Goal: Task Accomplishment & Management: Use online tool/utility

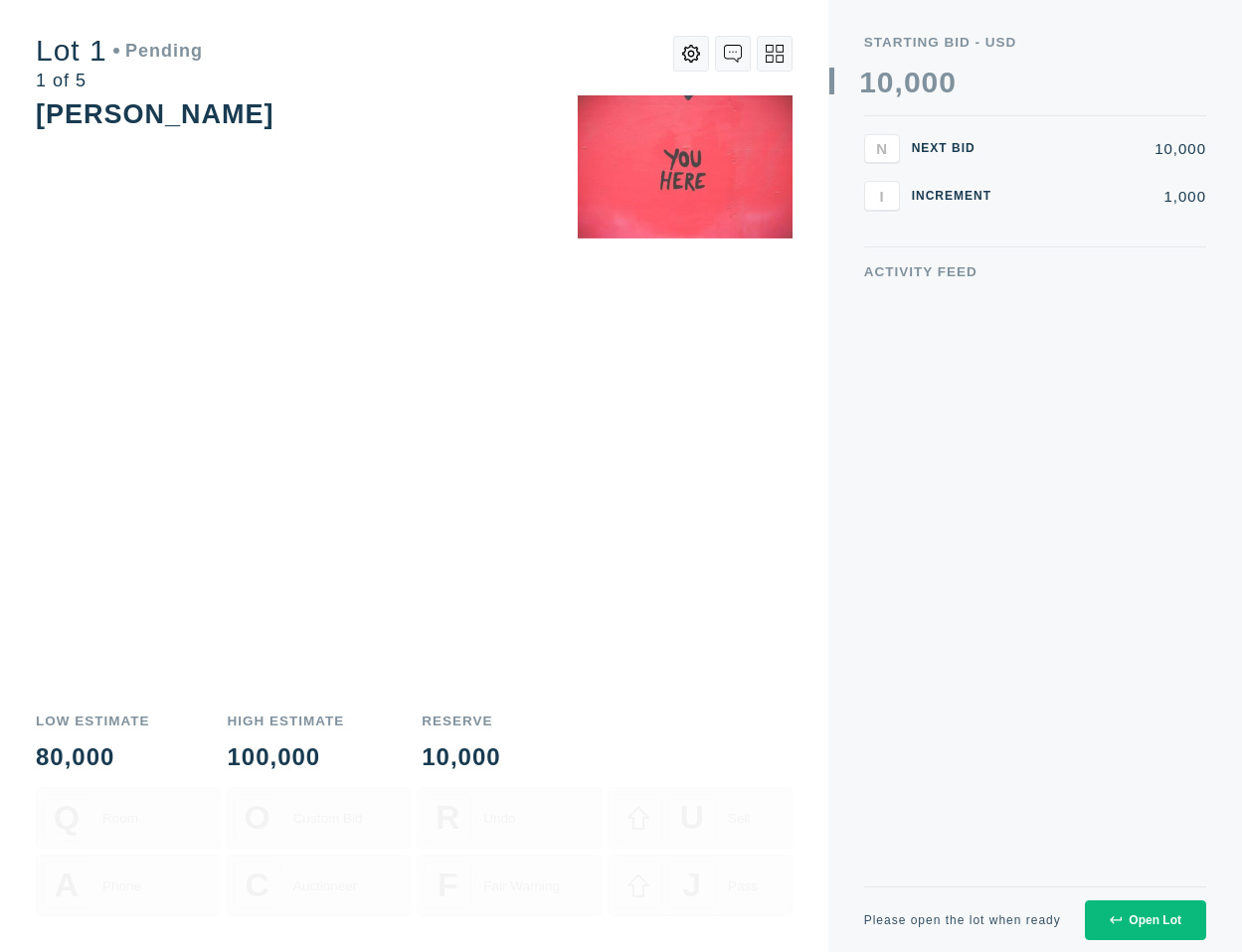
click at [1161, 928] on button "Open Lot" at bounding box center [1145, 920] width 122 height 40
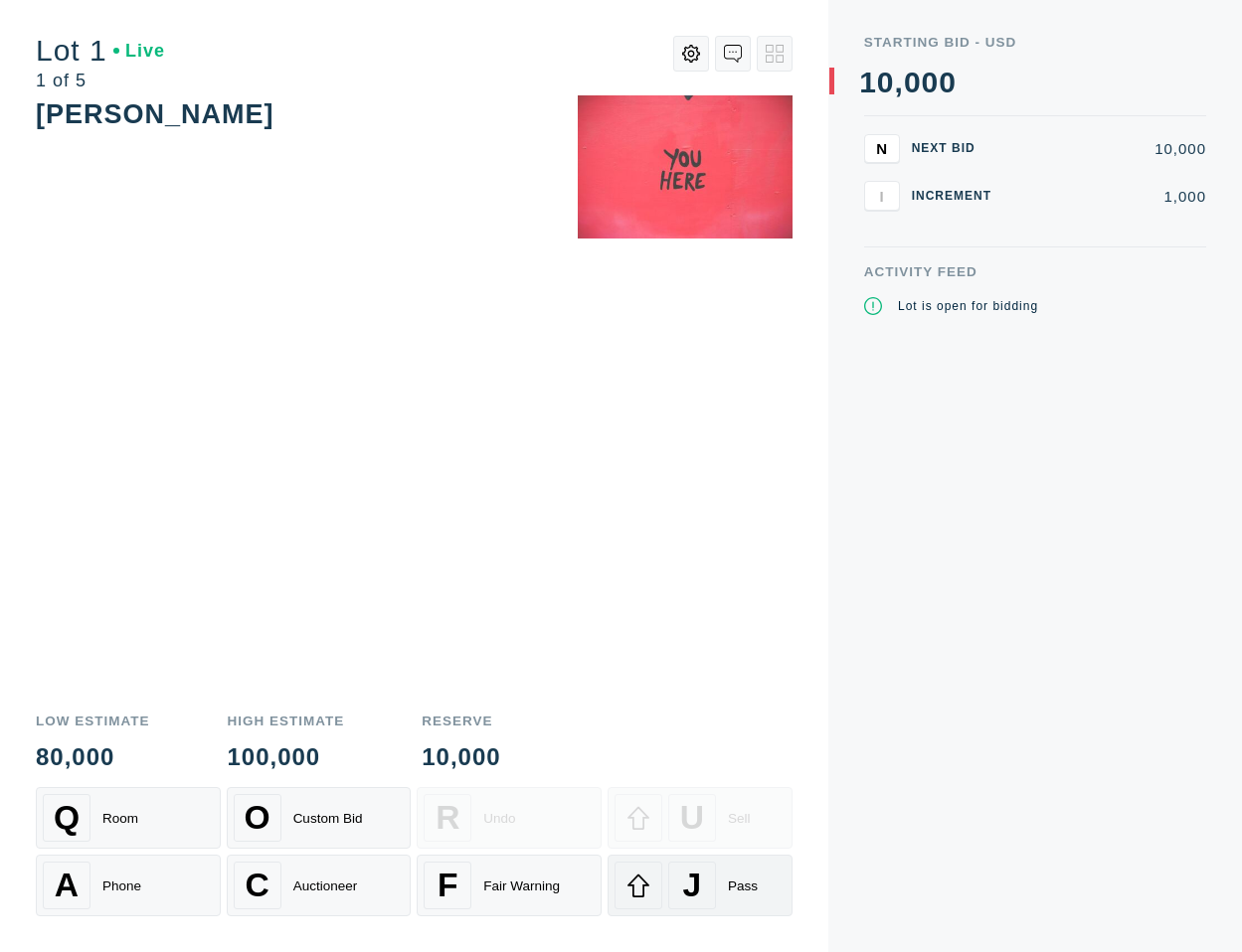
click at [697, 872] on span "J" at bounding box center [692, 886] width 19 height 38
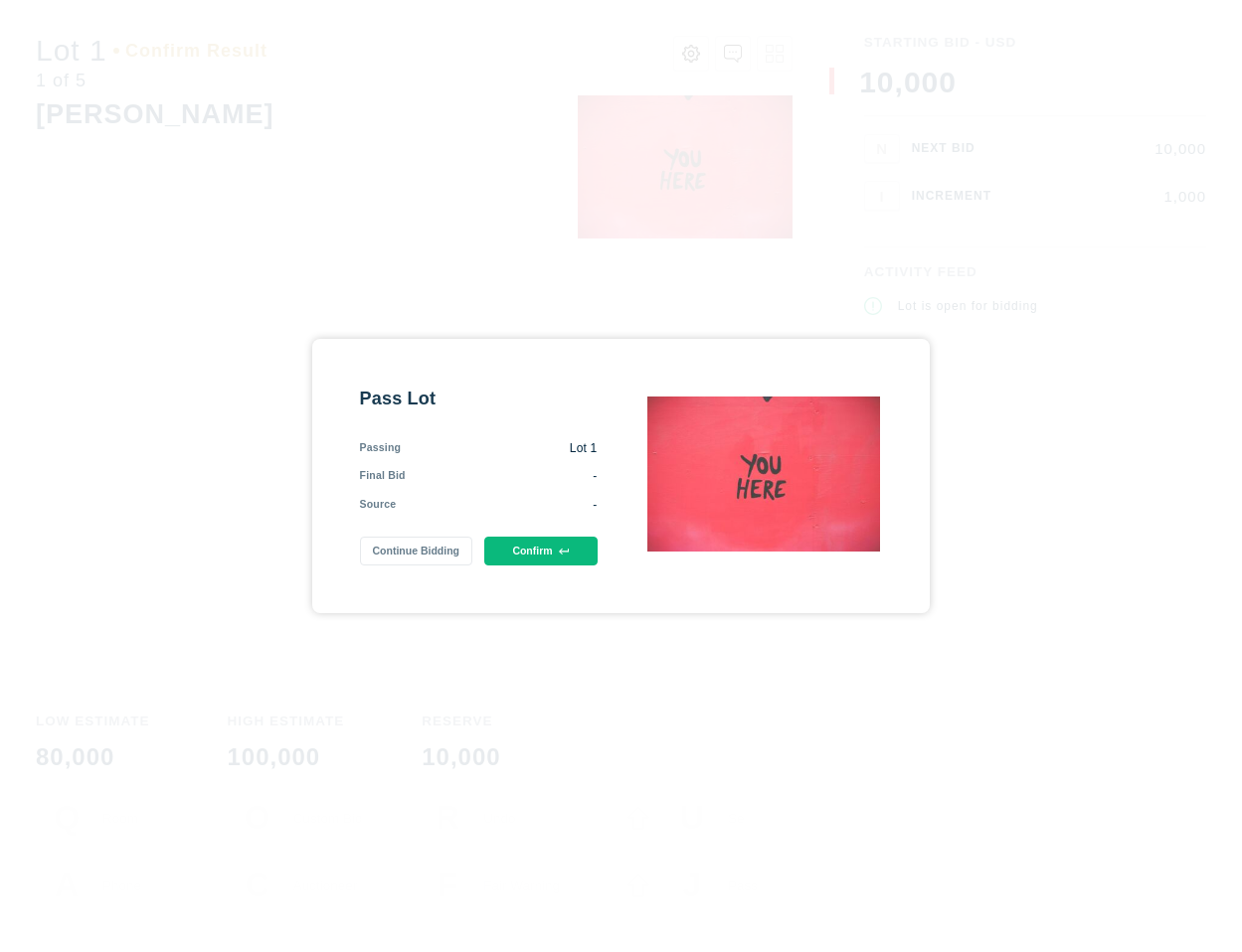
click at [541, 551] on button "Confirm" at bounding box center [540, 551] width 113 height 29
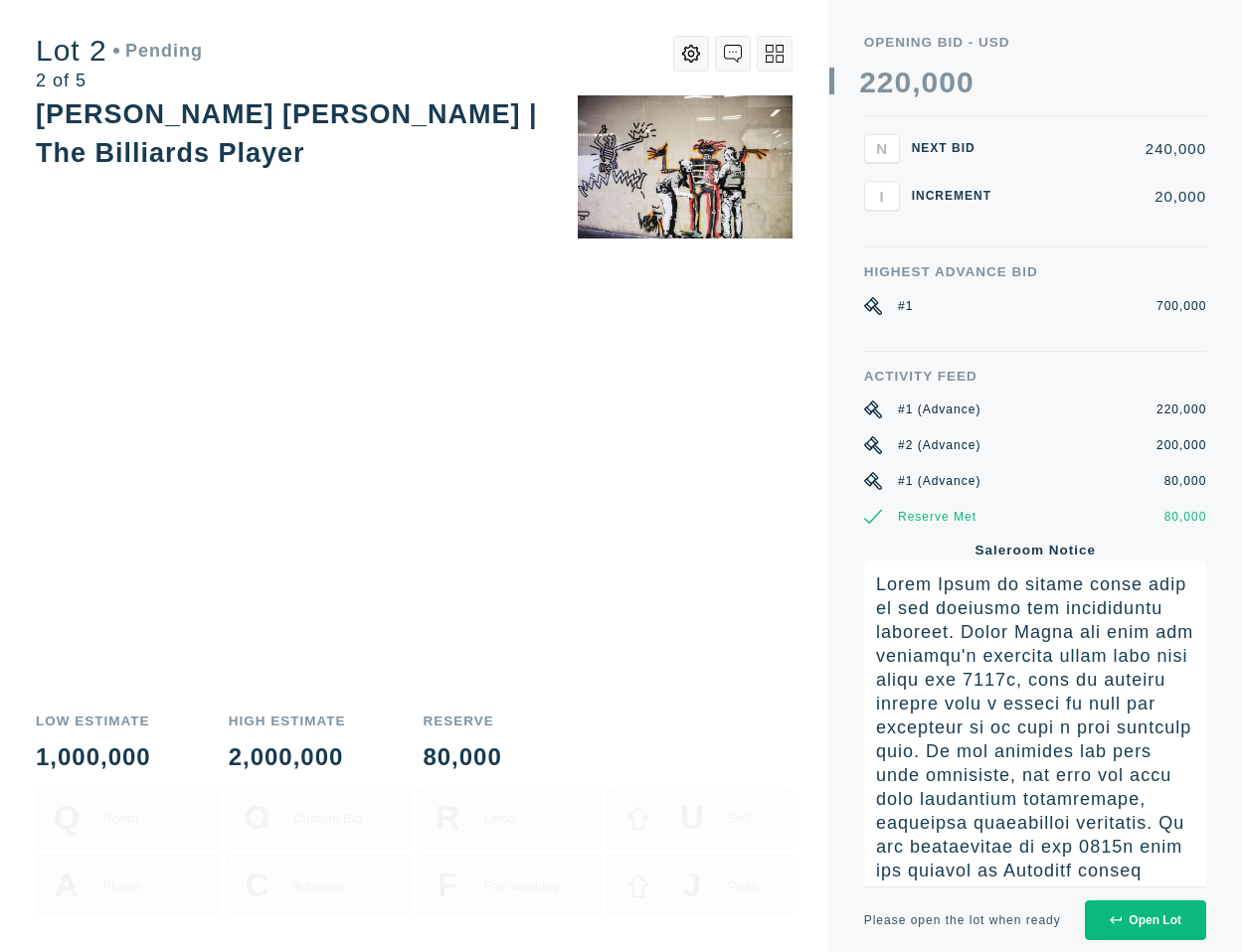
click at [1150, 940] on div "Please open the lot when ready Open Lot" at bounding box center [1035, 919] width 342 height 66
click at [1140, 920] on div "Open Lot" at bounding box center [1145, 920] width 72 height 14
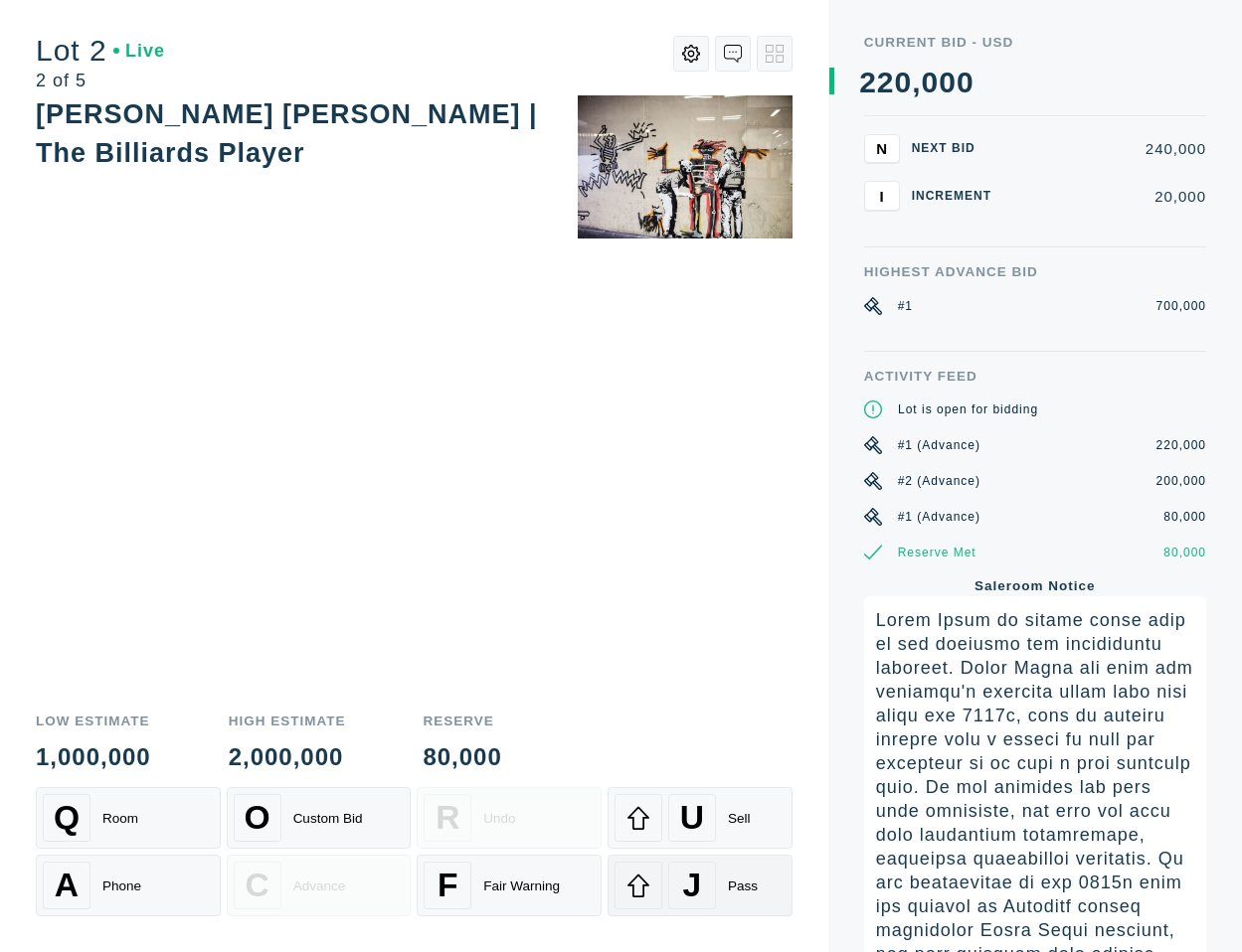
click at [686, 885] on span "J" at bounding box center [692, 886] width 19 height 38
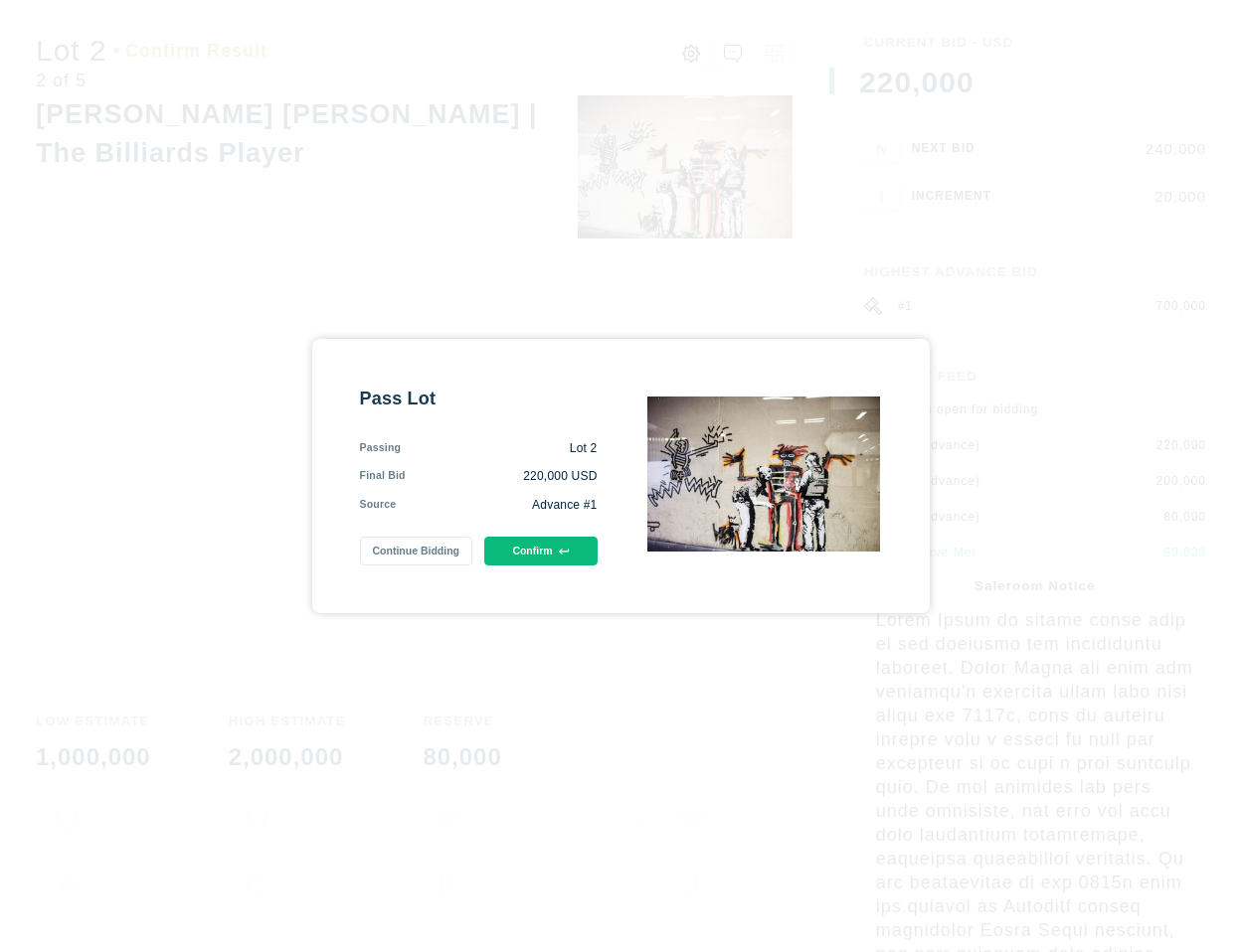
click at [559, 536] on div "Pass Lot Passing Lot 2 Final Bid 220,000 USD Source Advance #1 Continue Bidding…" at bounding box center [478, 476] width 238 height 180
click at [550, 547] on button "Confirm" at bounding box center [540, 551] width 113 height 29
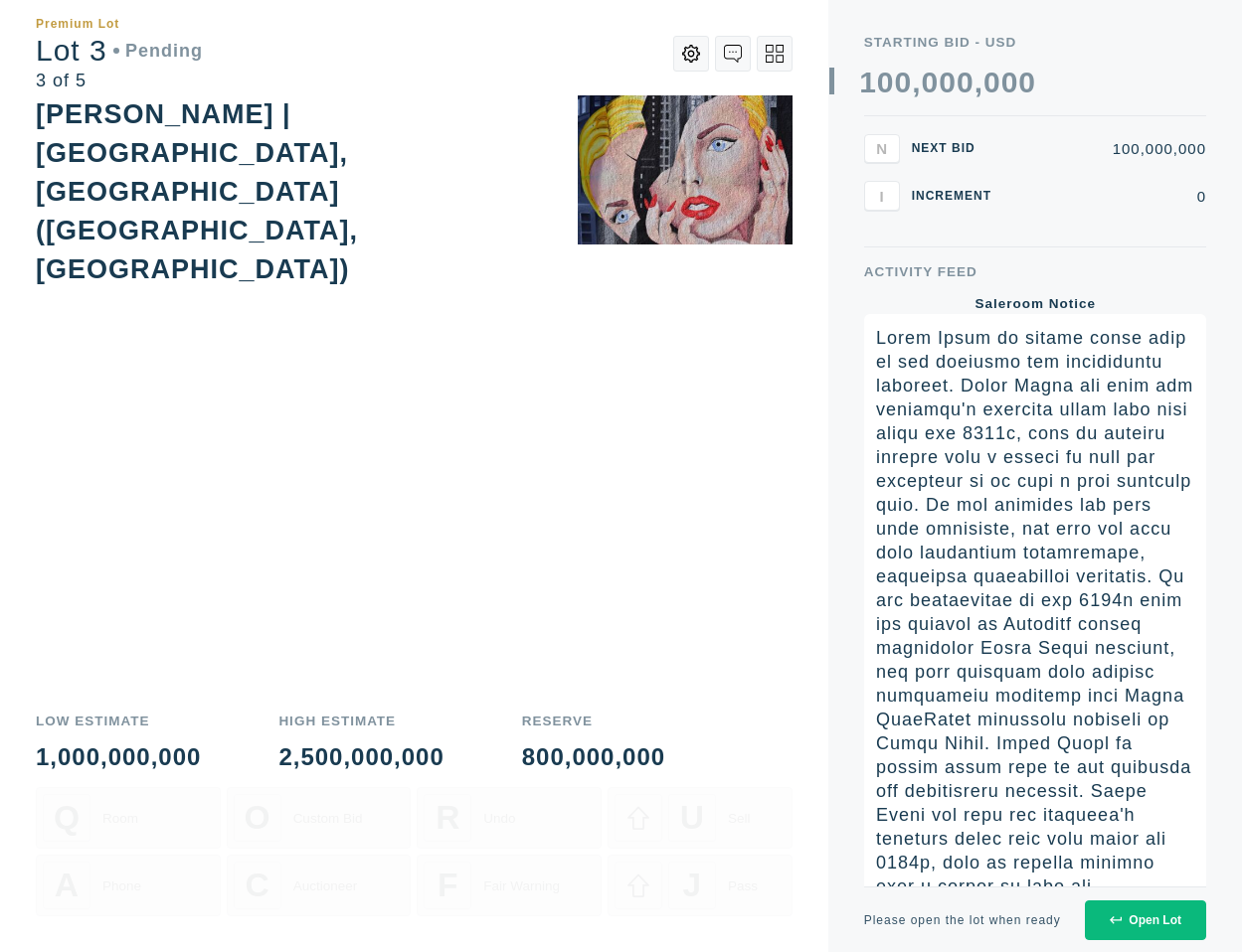
click at [1118, 916] on icon at bounding box center [1116, 920] width 12 height 12
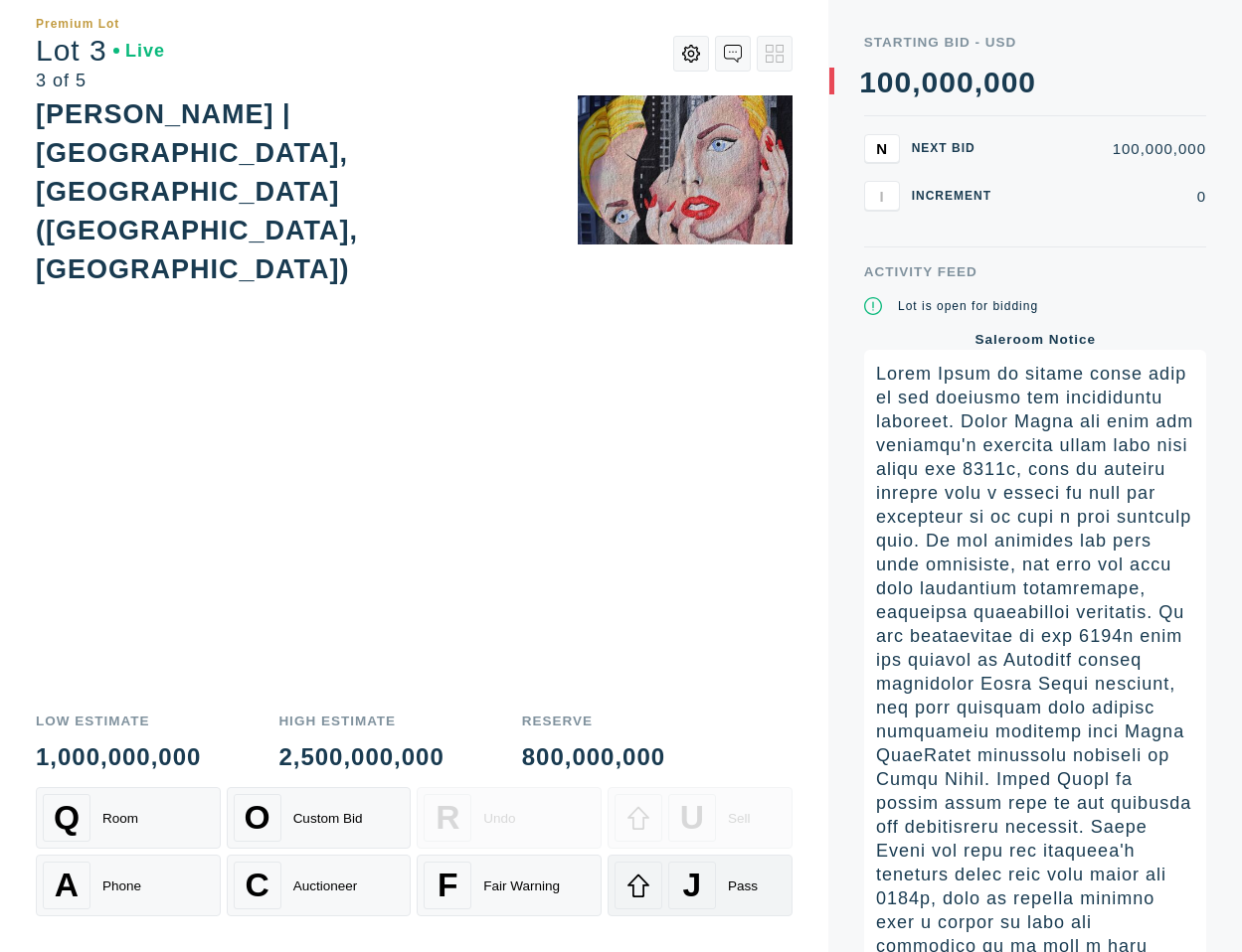
click at [644, 901] on div at bounding box center [638, 886] width 48 height 48
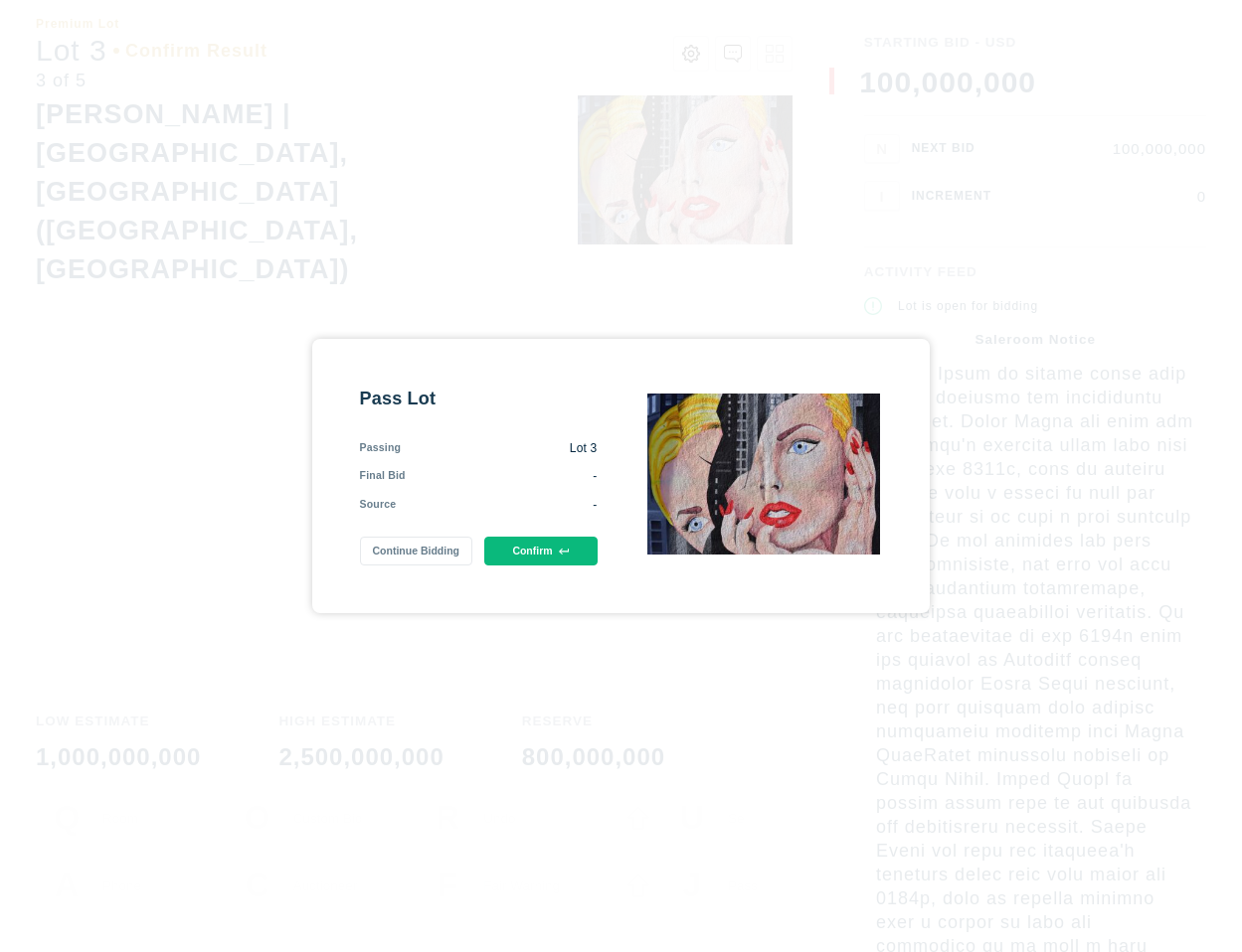
click at [553, 551] on button "Confirm" at bounding box center [540, 551] width 113 height 29
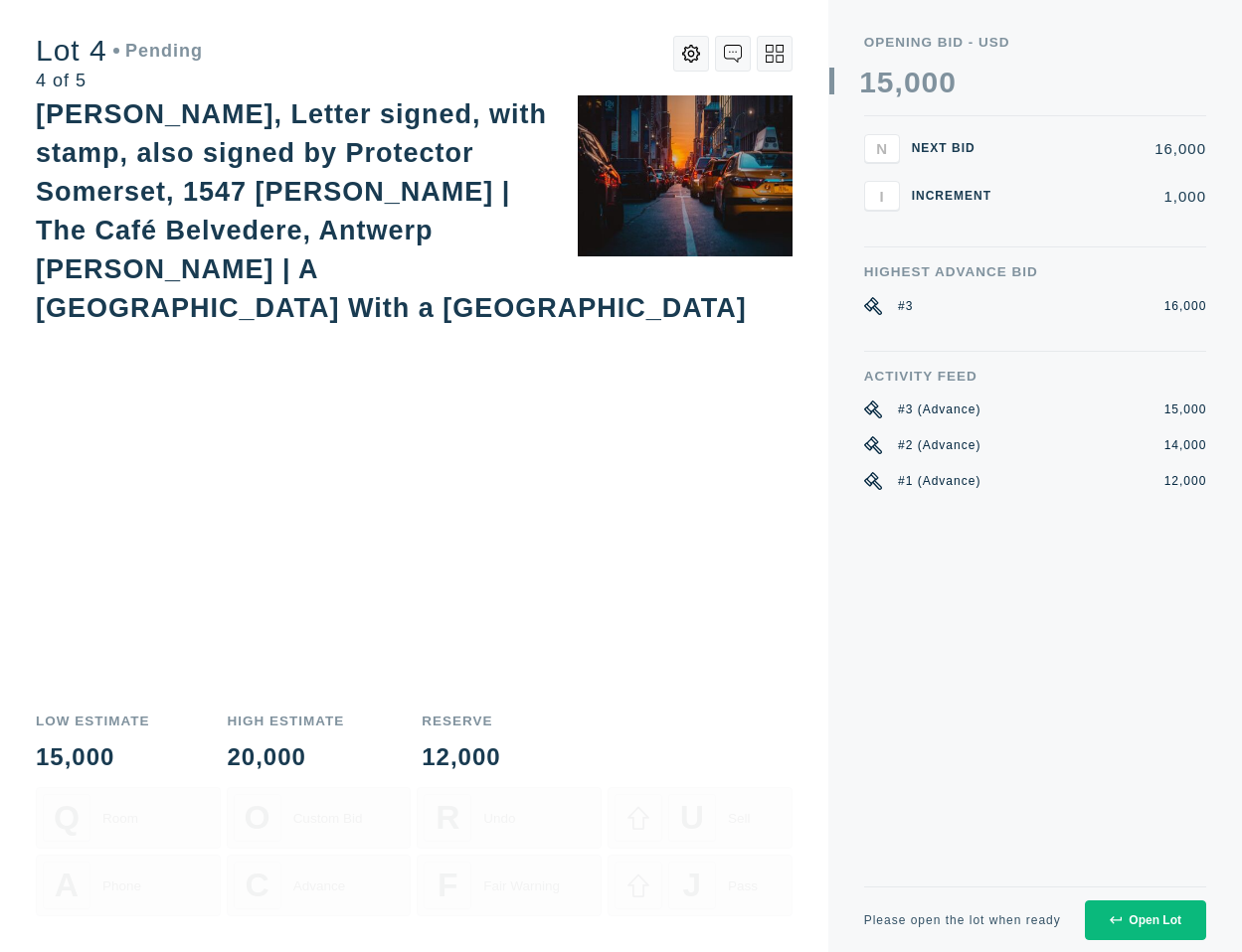
click at [1172, 909] on button "Open Lot" at bounding box center [1145, 920] width 122 height 40
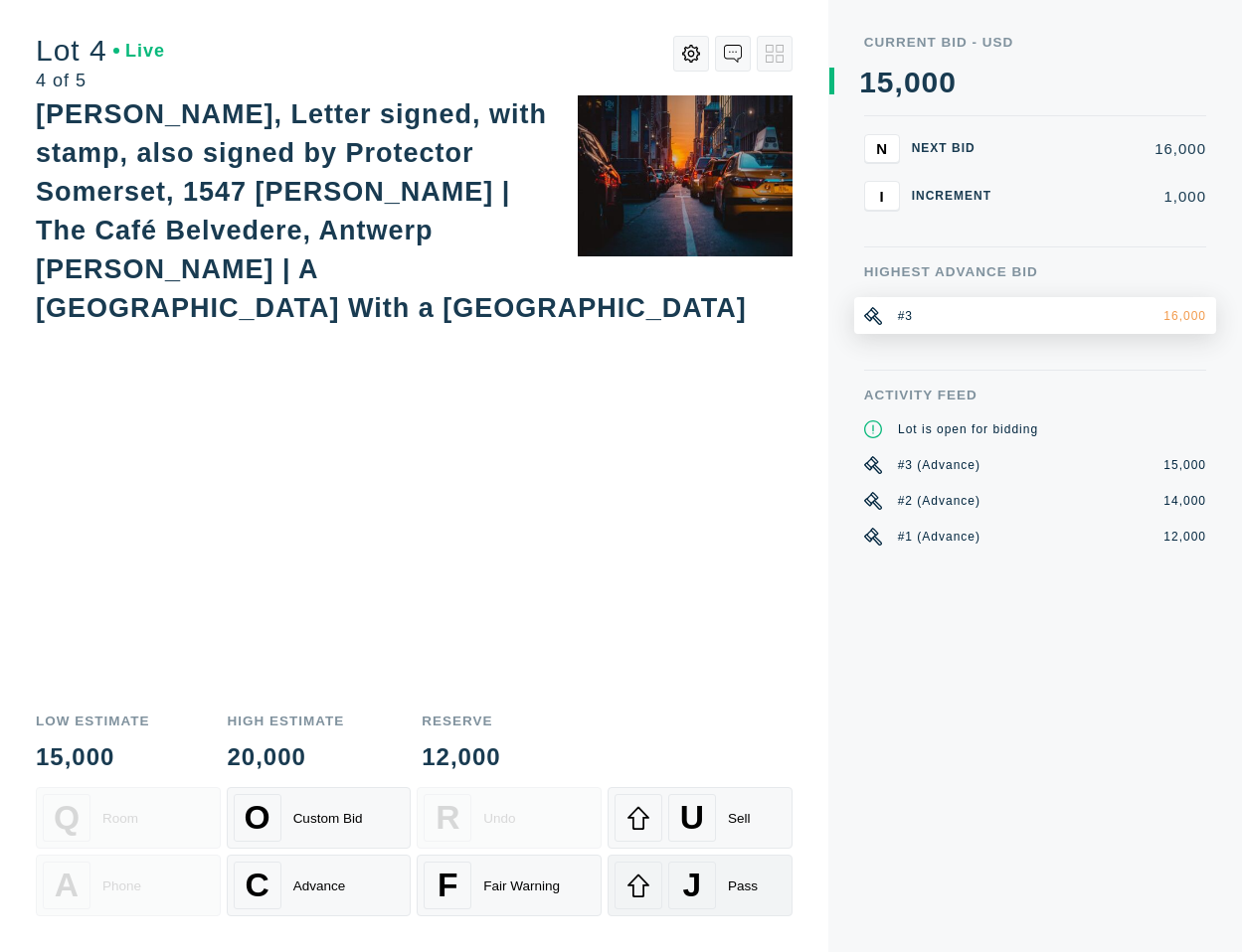
click at [674, 884] on div "J" at bounding box center [692, 886] width 48 height 48
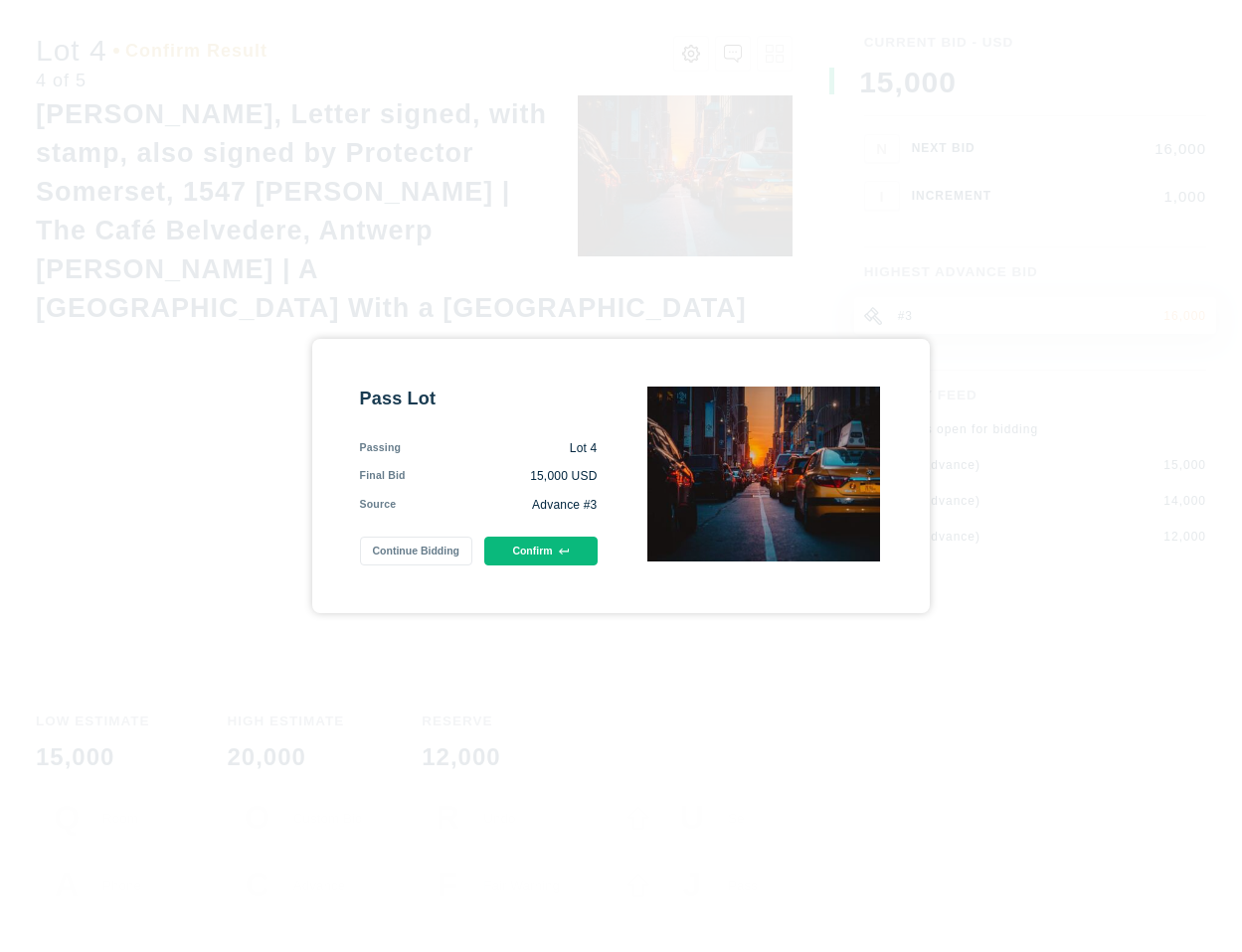
click at [569, 548] on button "Confirm" at bounding box center [540, 551] width 113 height 29
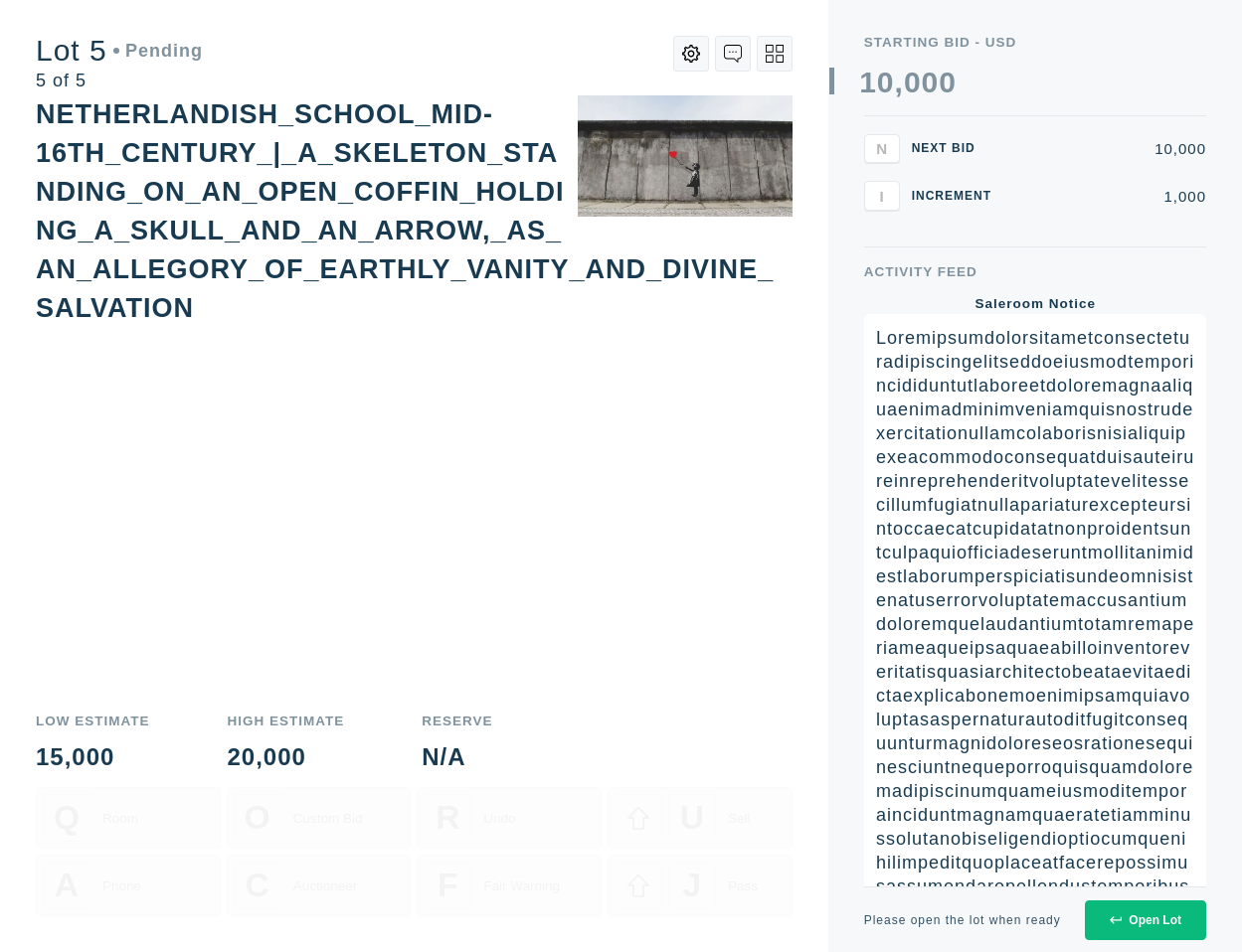
click at [1162, 930] on button "Open Lot" at bounding box center [1145, 920] width 122 height 40
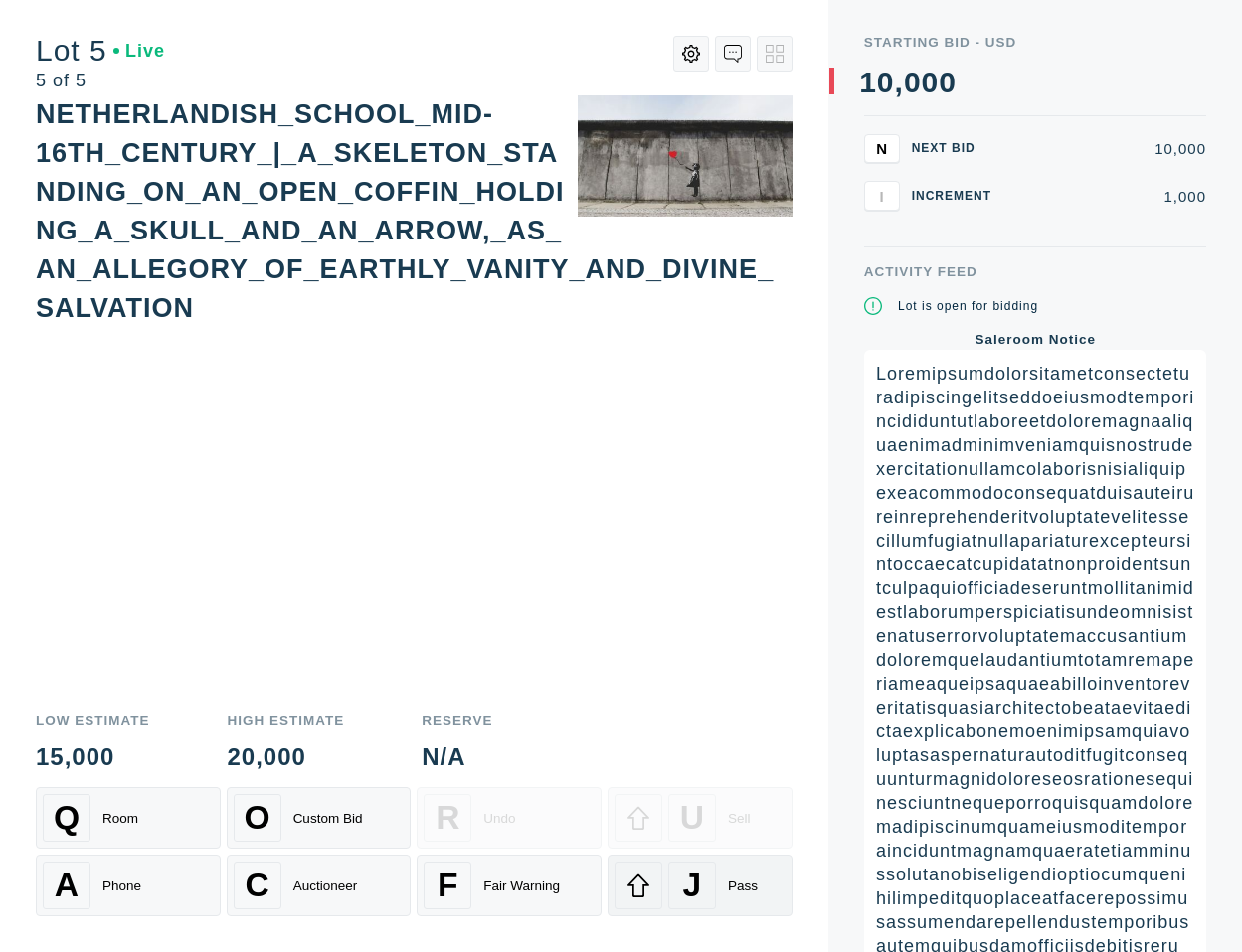
click at [699, 899] on span "J" at bounding box center [692, 886] width 19 height 38
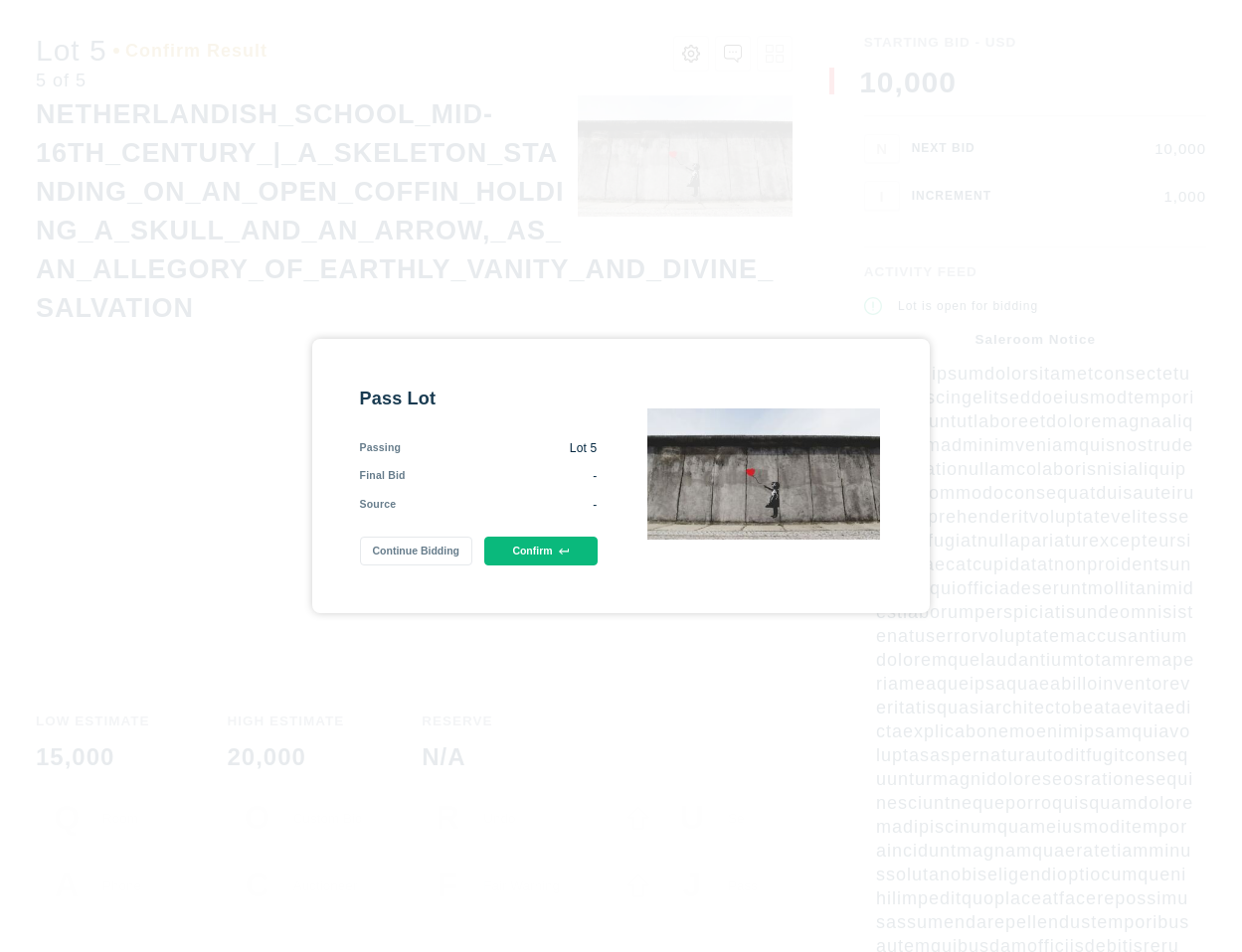
click at [568, 557] on button "Confirm" at bounding box center [540, 551] width 113 height 29
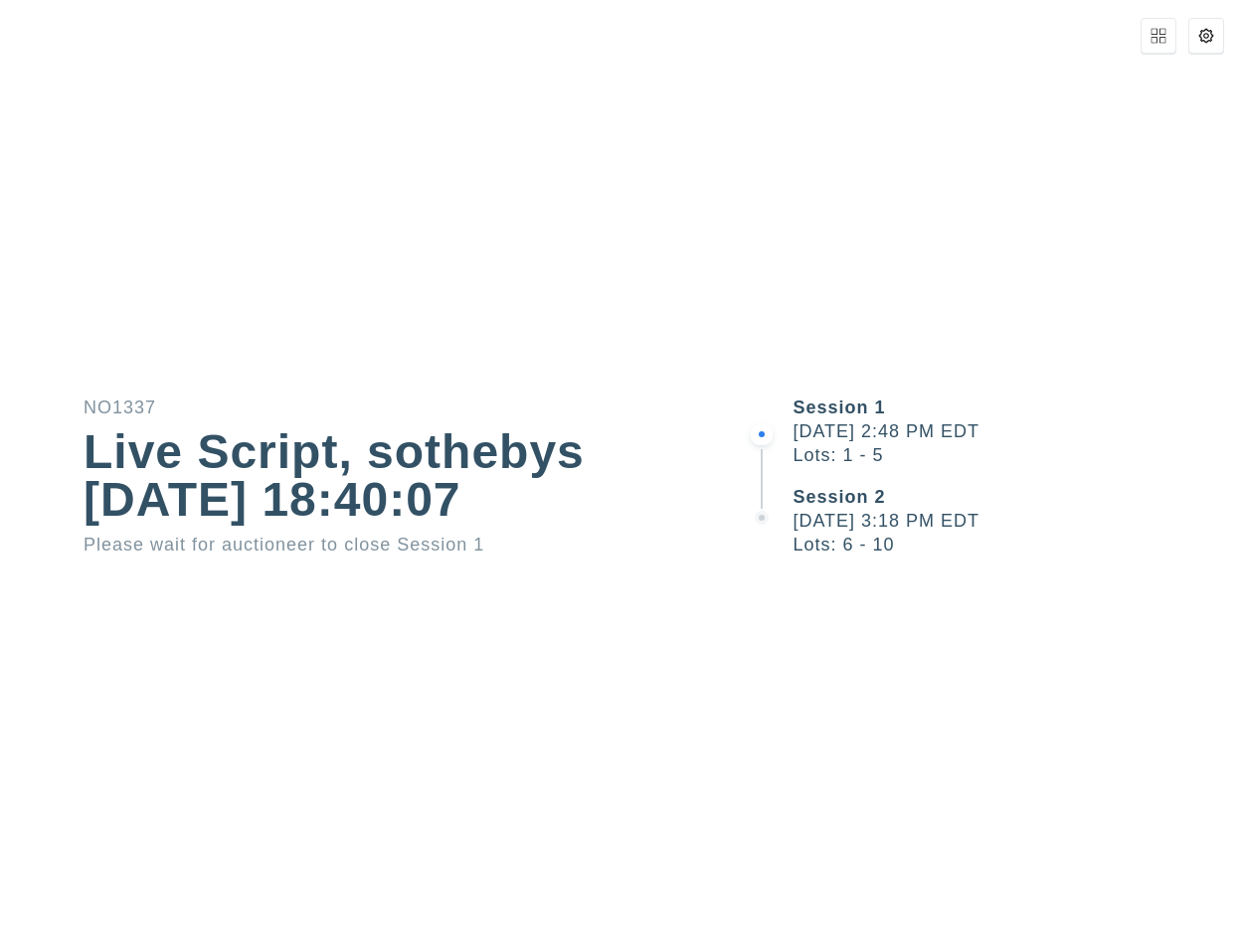
click at [730, 675] on div "NO1337 Live Script, sothebys [DATE] 18:40:07 Please wait for auctioneer to clos…" at bounding box center [621, 476] width 1242 height 952
